Goal: Find specific page/section

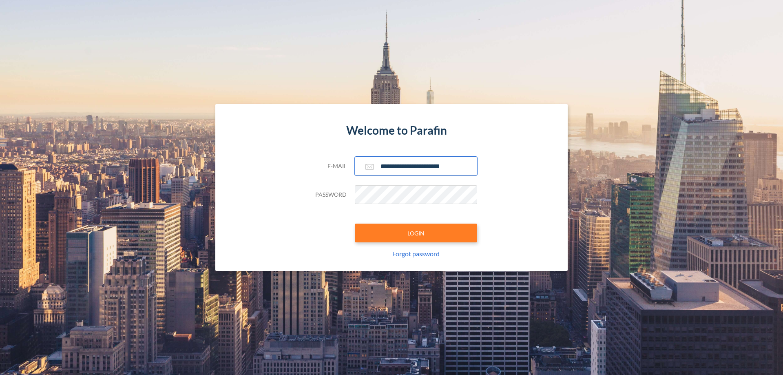
type input "**********"
click at [416, 233] on button "LOGIN" at bounding box center [416, 233] width 122 height 19
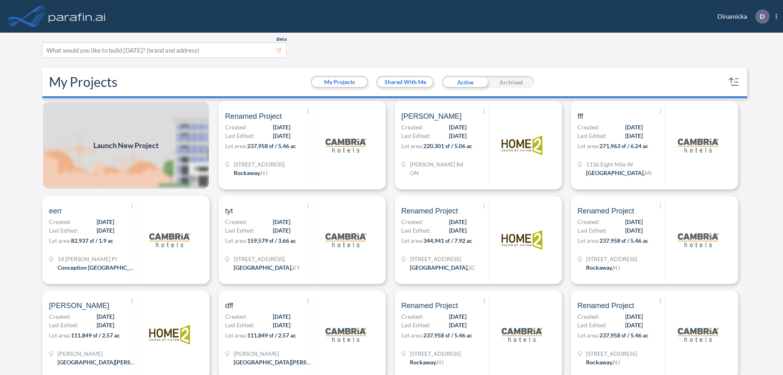
scroll to position [2, 0]
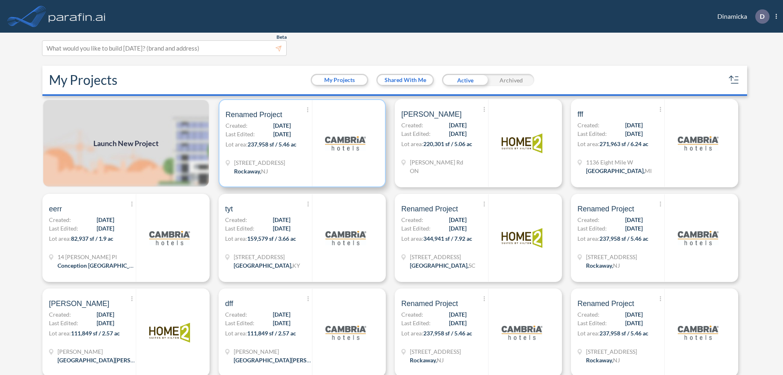
click at [301, 143] on p "Lot area: 237,958 sf / 5.46 ac" at bounding box center [269, 146] width 87 height 12
